Goal: Contribute content

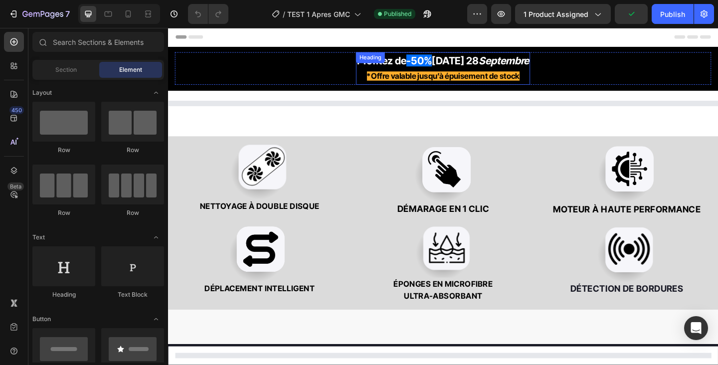
click at [486, 65] on strong "[DATE] 28" at bounding box center [480, 63] width 51 height 13
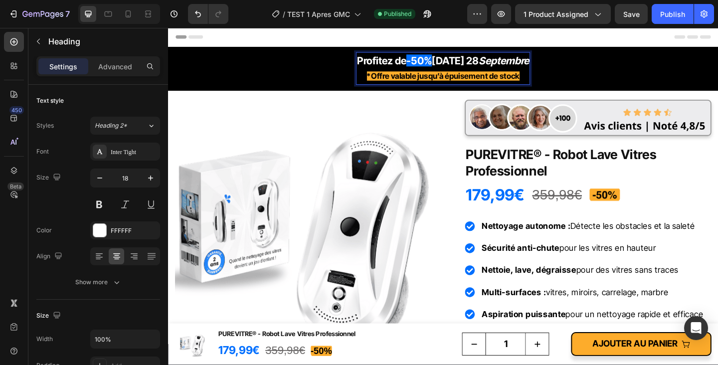
click at [506, 64] on strong "[DATE] 28" at bounding box center [480, 63] width 51 height 13
click at [548, 166] on h2 "PUREVITRE® - Robot Lave Vitres Professionnel" at bounding box center [624, 175] width 268 height 38
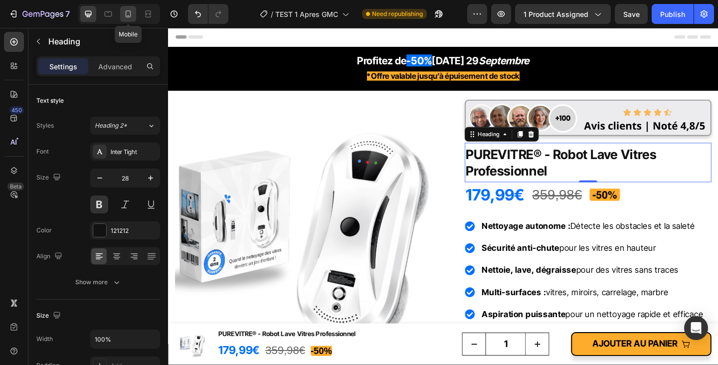
drag, startPoint x: 308, startPoint y: 23, endPoint x: 123, endPoint y: 13, distance: 185.2
click at [123, 13] on div at bounding box center [128, 14] width 16 height 16
type input "24"
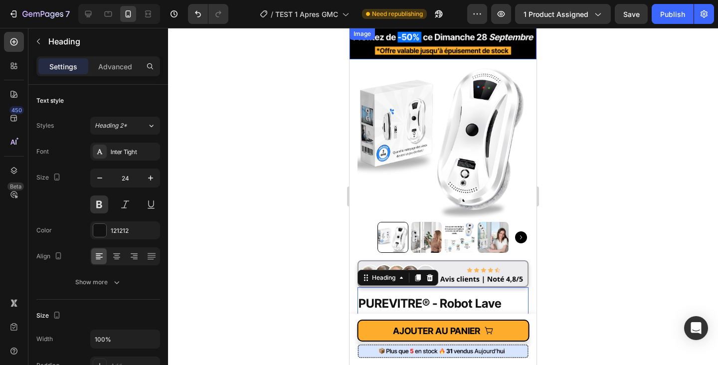
click at [504, 54] on img at bounding box center [442, 43] width 187 height 31
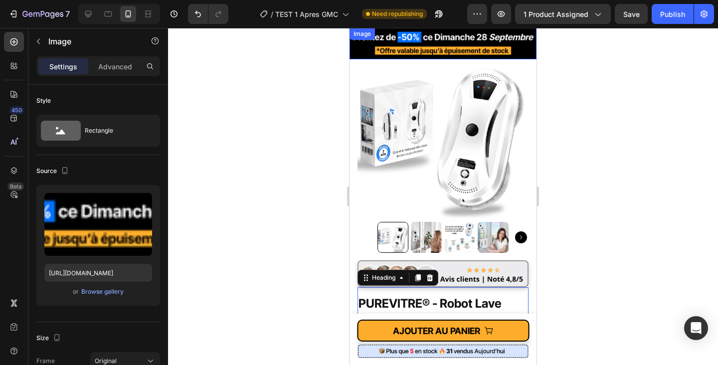
scroll to position [266, 0]
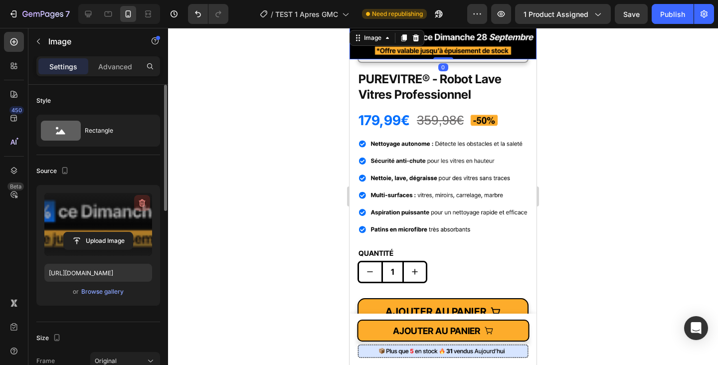
click at [144, 203] on icon "button" at bounding box center [142, 202] width 6 height 7
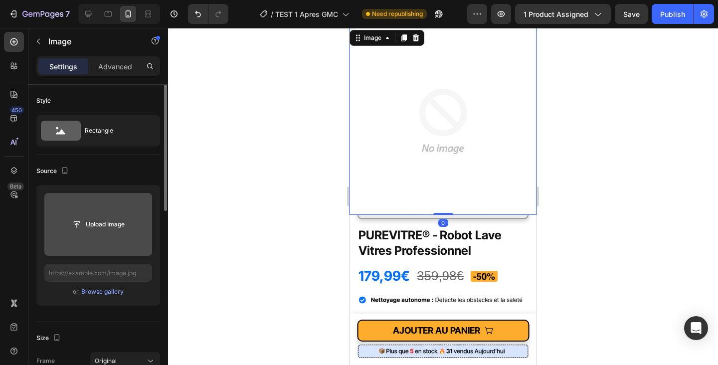
scroll to position [422, 0]
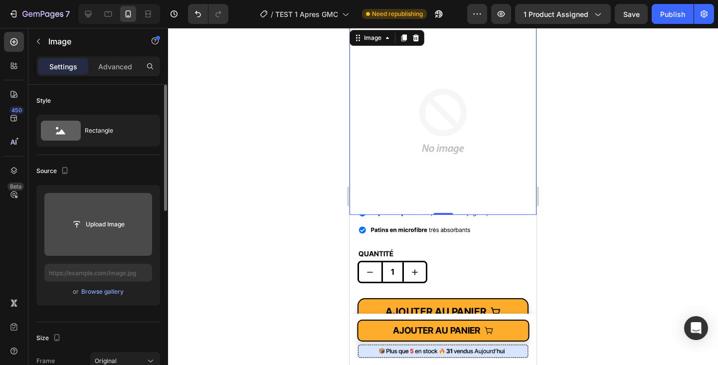
click at [89, 223] on input "file" at bounding box center [98, 224] width 69 height 17
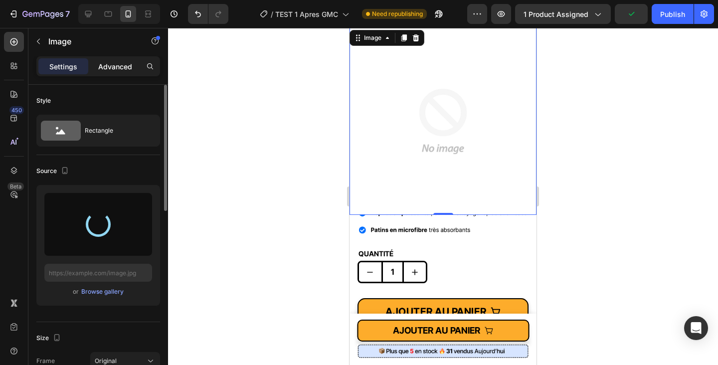
type input "[URL][DOMAIN_NAME]"
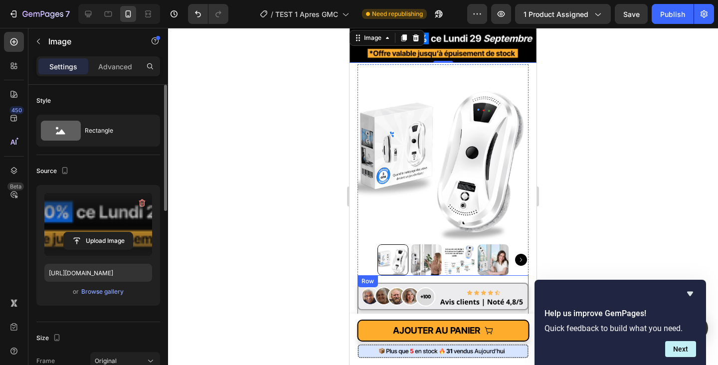
scroll to position [0, 0]
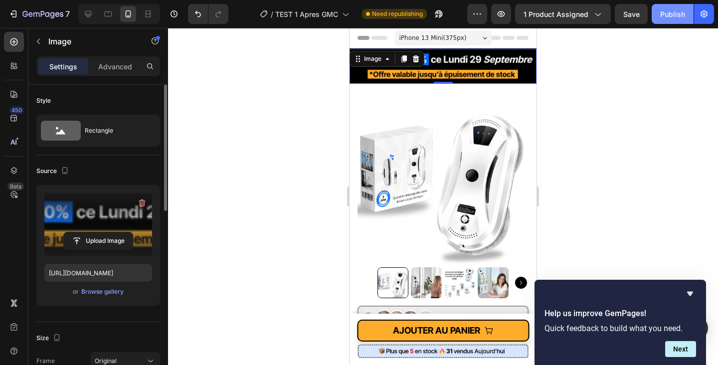
click at [675, 21] on button "Publish" at bounding box center [672, 14] width 42 height 20
